Goal: Transaction & Acquisition: Purchase product/service

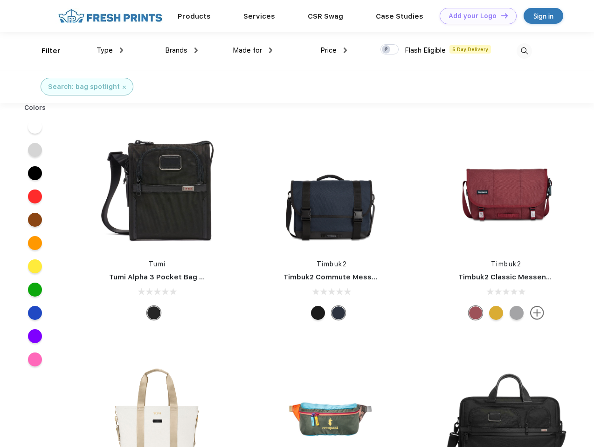
scroll to position [0, 0]
click at [474, 16] on link "Add your Logo Design Tool" at bounding box center [478, 16] width 77 height 16
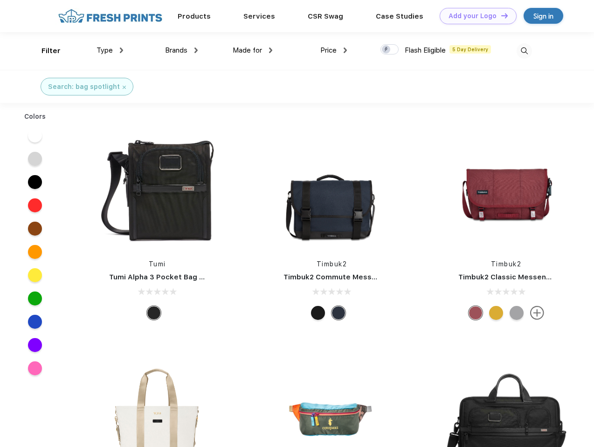
click at [0, 0] on div "Design Tool" at bounding box center [0, 0] width 0 height 0
click at [500, 15] on link "Add your Logo Design Tool" at bounding box center [478, 16] width 77 height 16
click at [45, 51] on div "Filter" at bounding box center [50, 51] width 19 height 11
click at [110, 50] on span "Type" at bounding box center [104, 50] width 16 height 8
click at [181, 50] on span "Brands" at bounding box center [176, 50] width 22 height 8
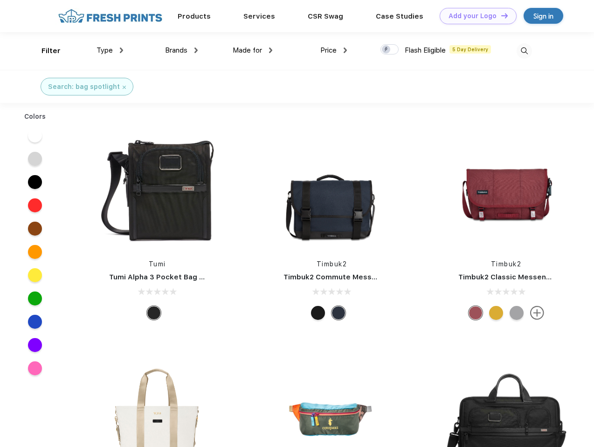
click at [253, 50] on span "Made for" at bounding box center [247, 50] width 29 height 8
click at [334, 50] on span "Price" at bounding box center [328, 50] width 16 height 8
click at [390, 50] on div at bounding box center [389, 49] width 18 height 10
click at [386, 50] on input "checkbox" at bounding box center [383, 47] width 6 height 6
click at [524, 51] on img at bounding box center [523, 50] width 15 height 15
